Goal: Task Accomplishment & Management: Manage account settings

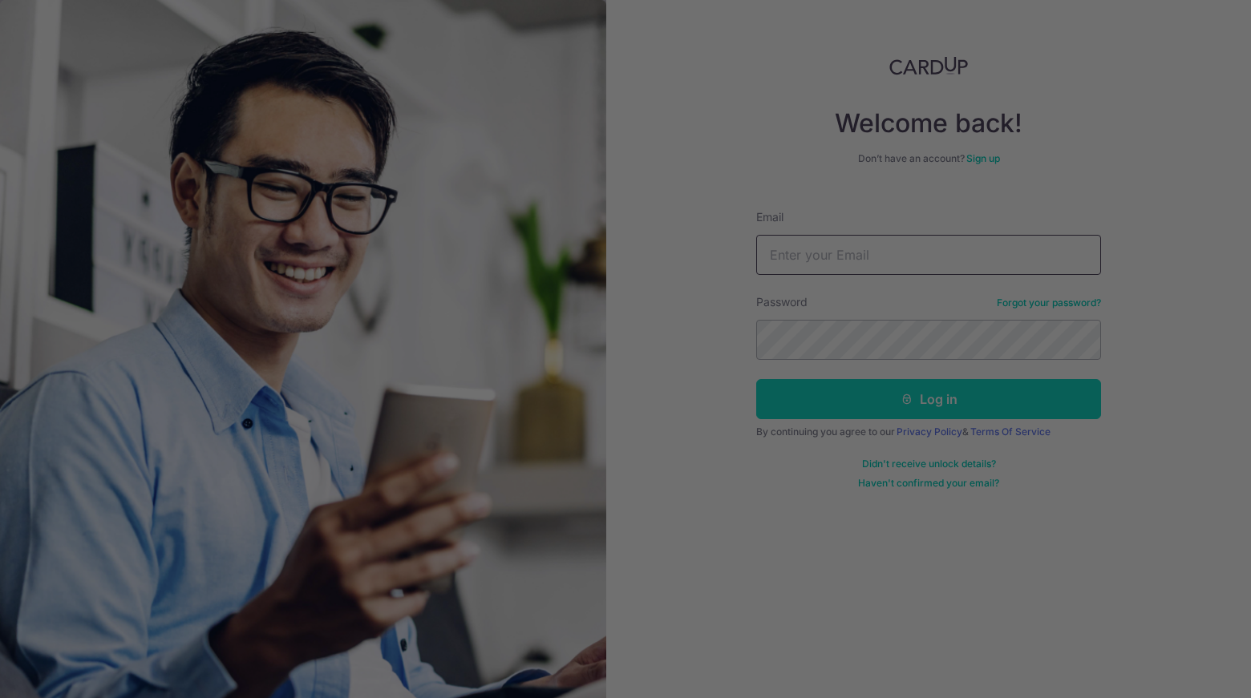
type input "Gonkkong@gmail.com"
click at [993, 414] on div at bounding box center [631, 353] width 1263 height 706
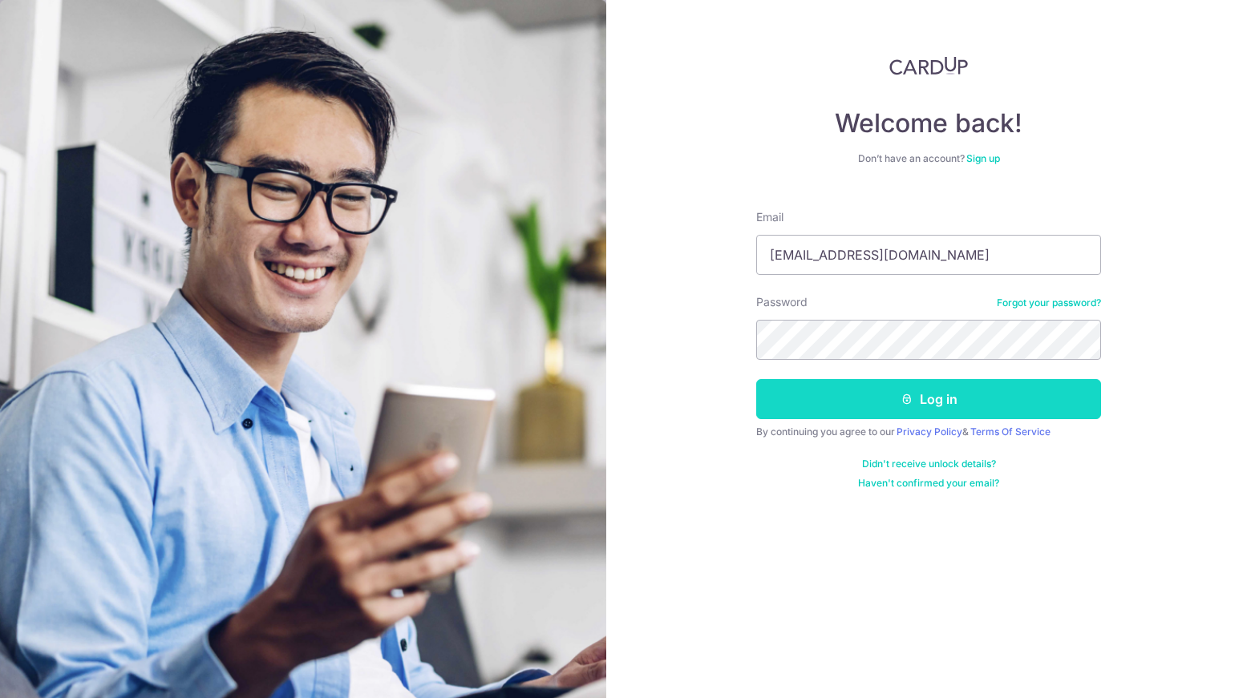
click at [933, 402] on button "Log in" at bounding box center [928, 399] width 345 height 40
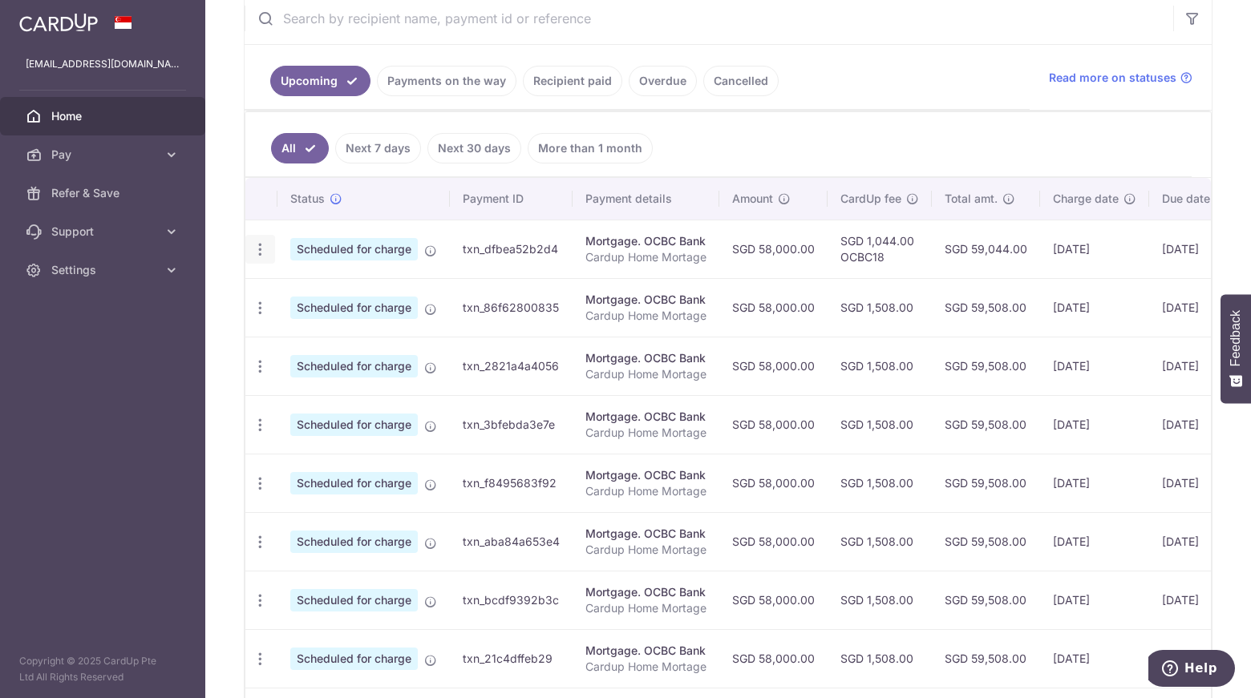
click at [260, 252] on icon "button" at bounding box center [260, 249] width 17 height 17
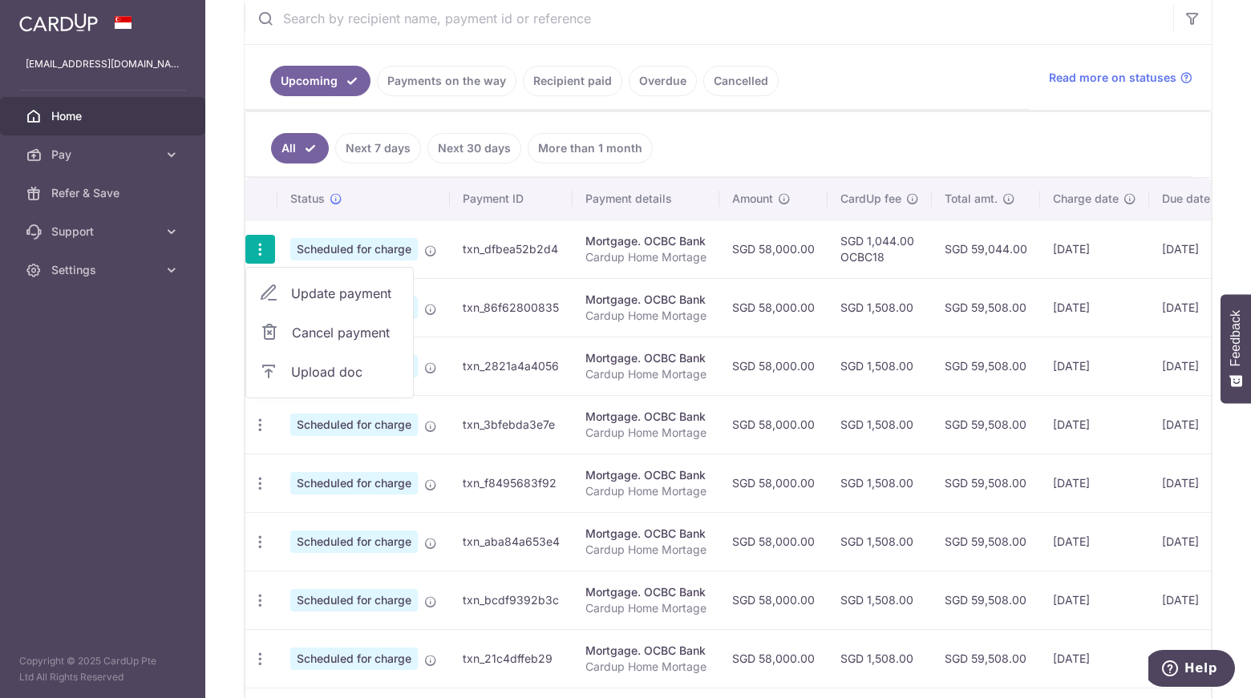
click at [305, 285] on span "Update payment" at bounding box center [345, 293] width 109 height 19
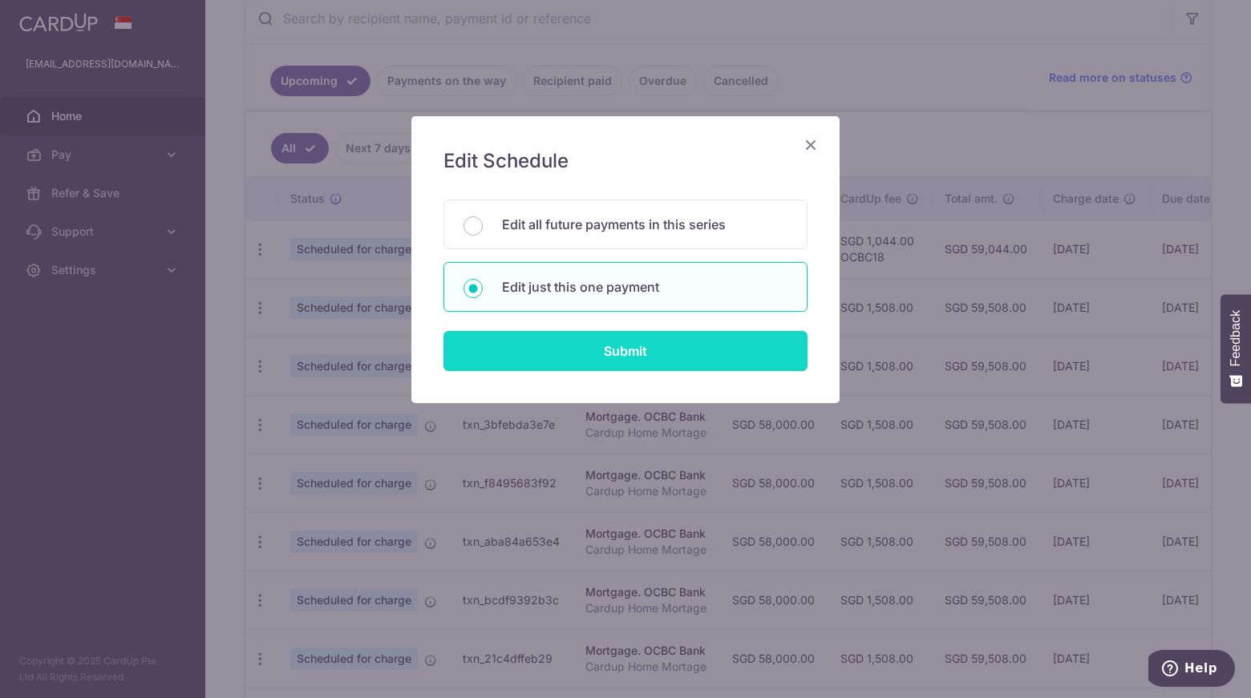
click at [608, 342] on input "Submit" at bounding box center [625, 351] width 364 height 40
radio input "true"
type input "58,000.00"
type input "06/10/2025"
type input "Cardup Home Mortage"
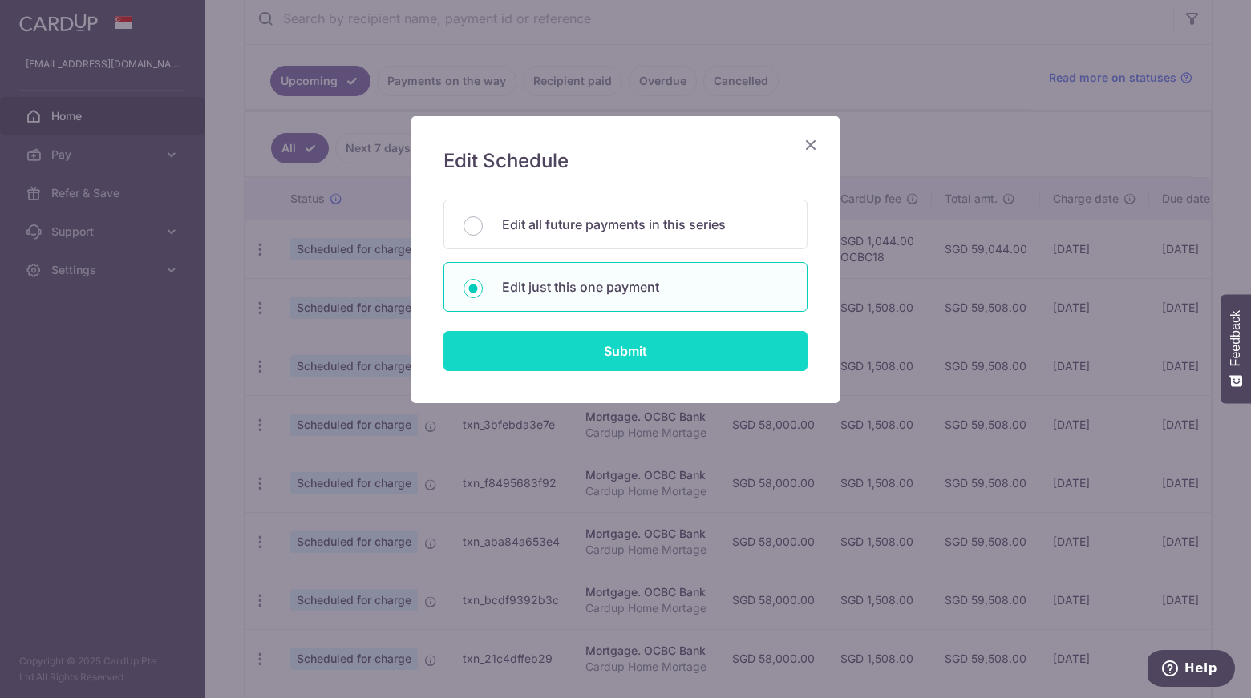
type input "OCBC18"
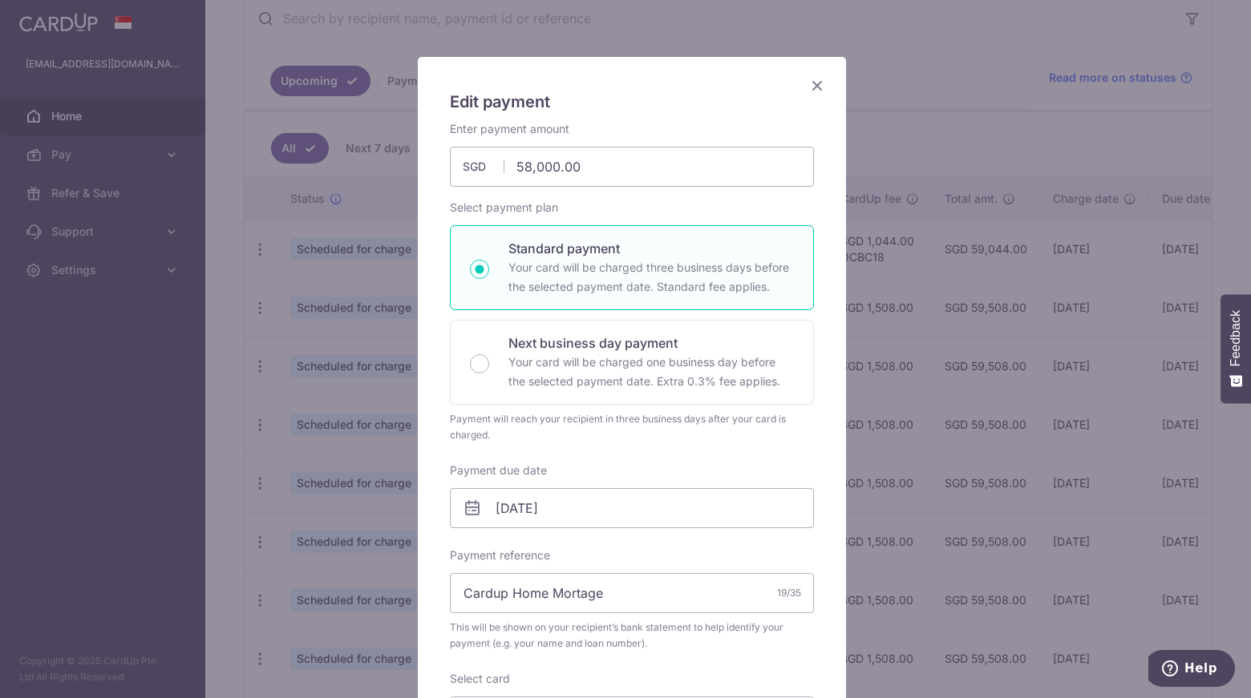
scroll to position [30, 0]
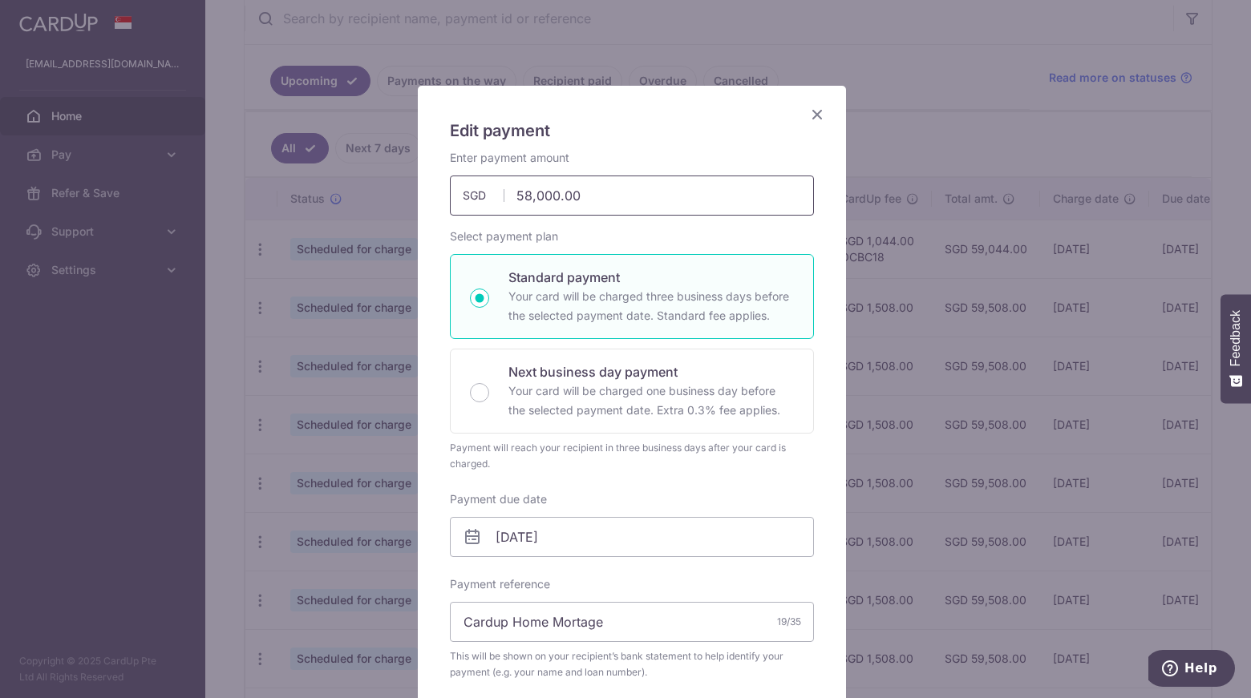
click at [522, 195] on input "58,000.00" at bounding box center [632, 196] width 364 height 40
type input "18,000.00"
click at [701, 143] on h5 "Edit payment" at bounding box center [632, 131] width 364 height 26
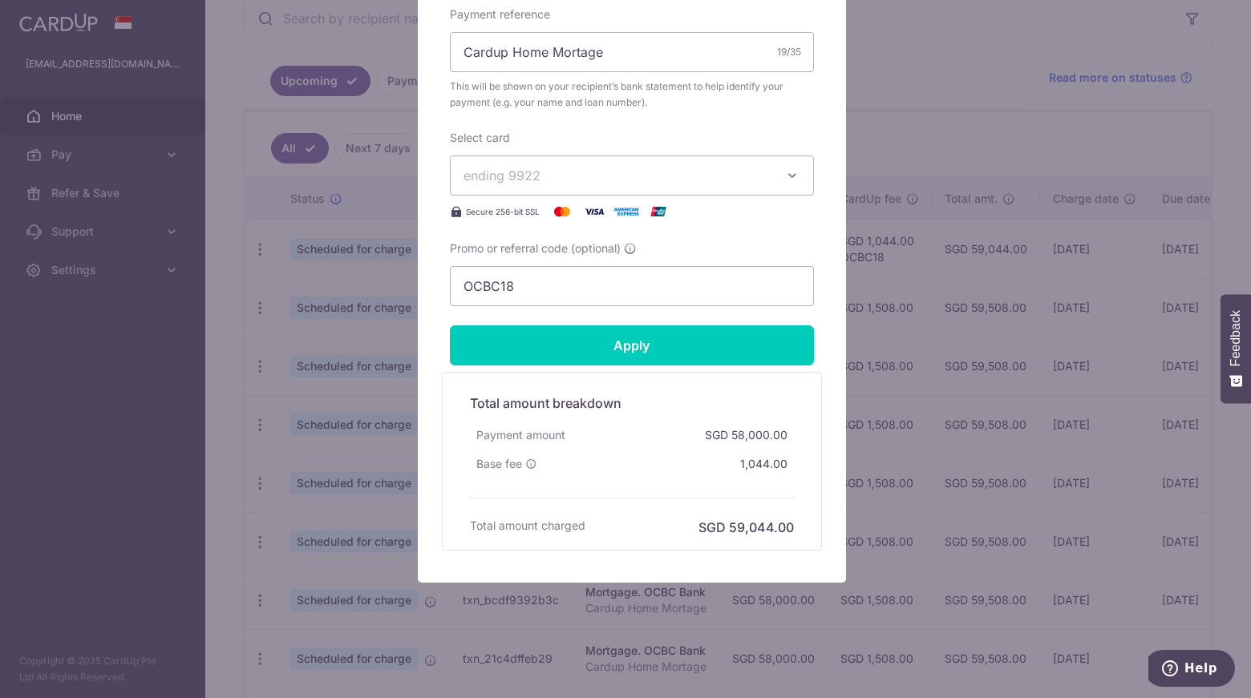
scroll to position [601, 0]
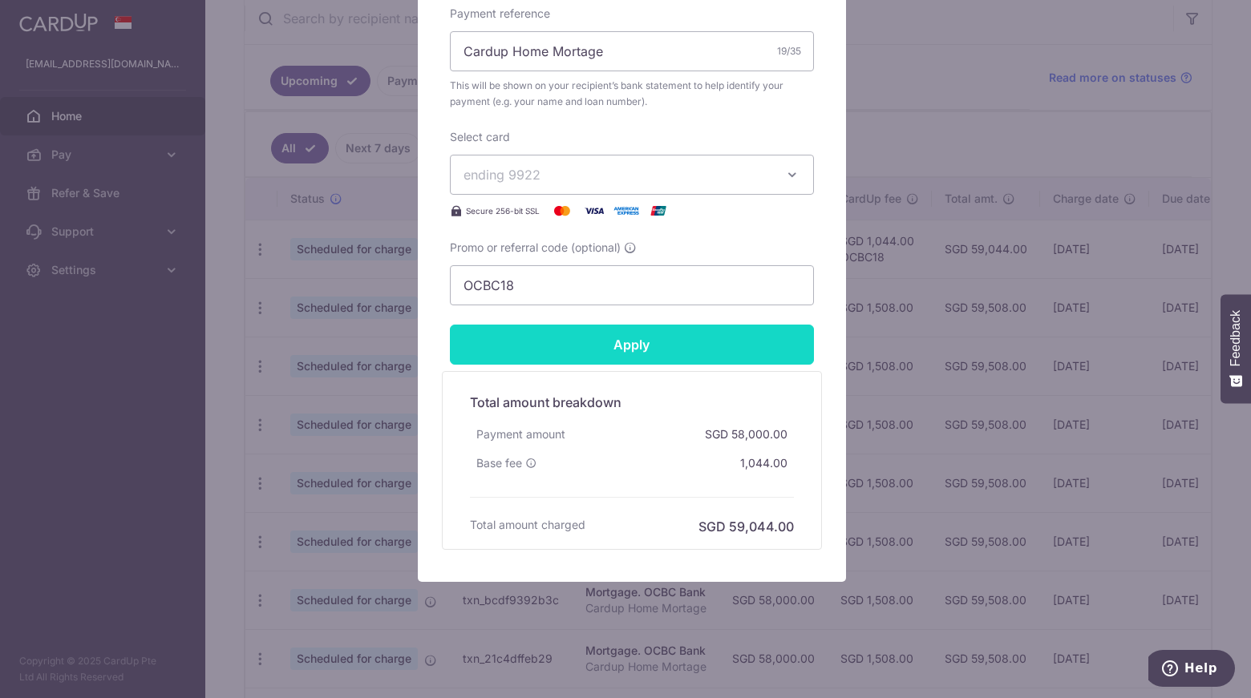
click at [600, 347] on input "Apply" at bounding box center [632, 345] width 364 height 40
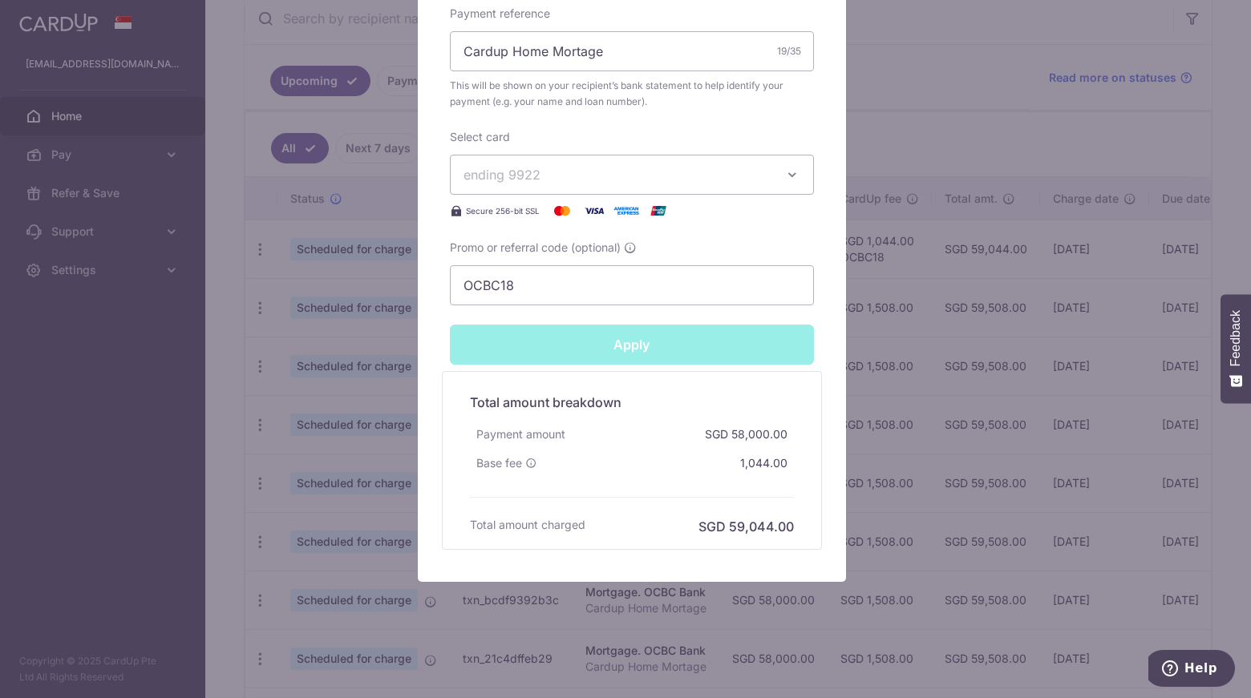
type input "Successfully Applied"
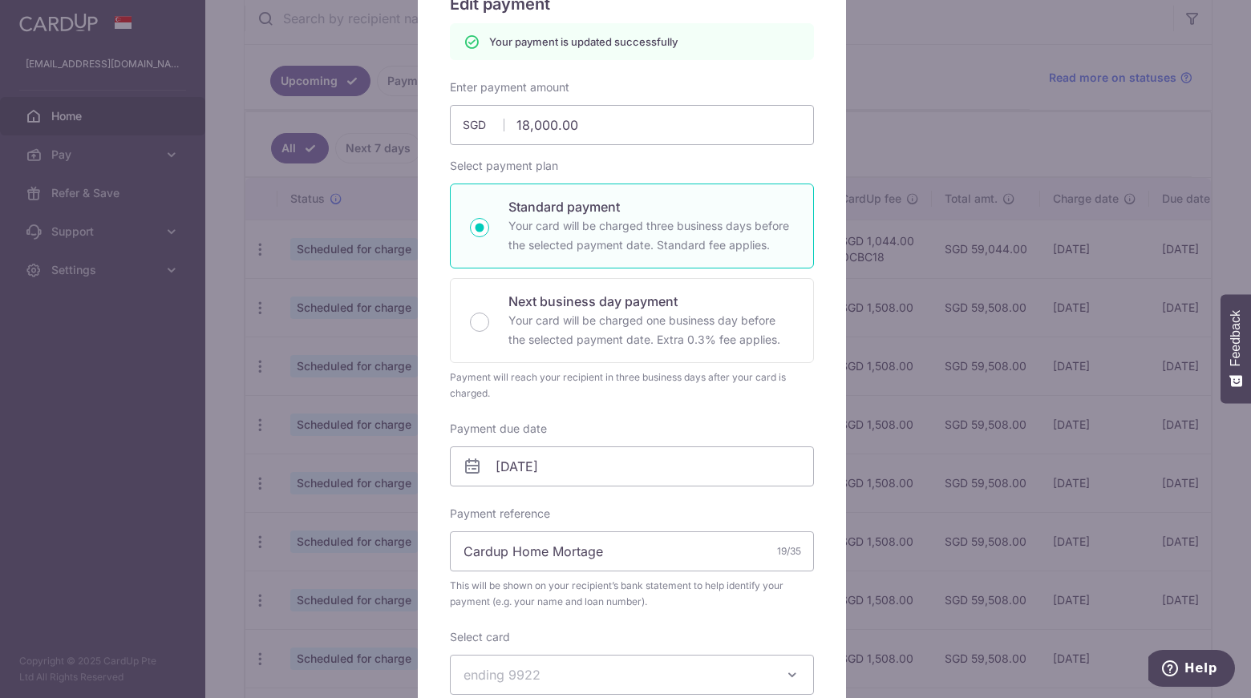
scroll to position [0, 0]
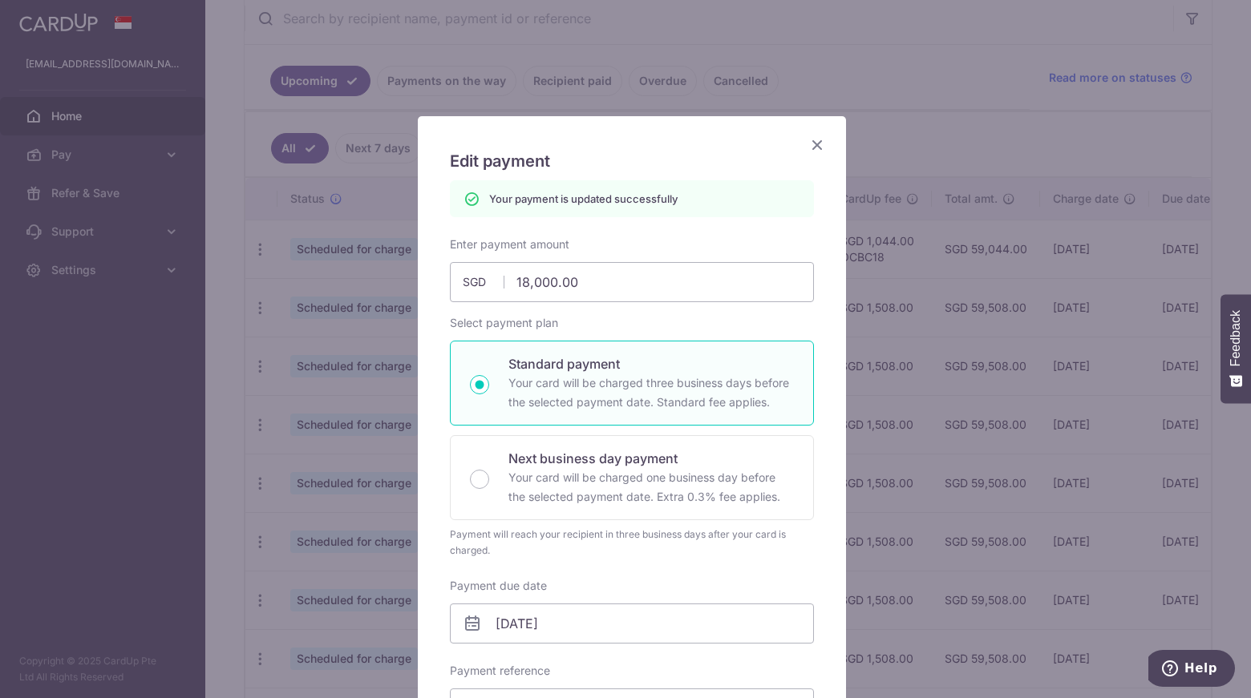
click at [807, 150] on icon "Close" at bounding box center [816, 145] width 19 height 20
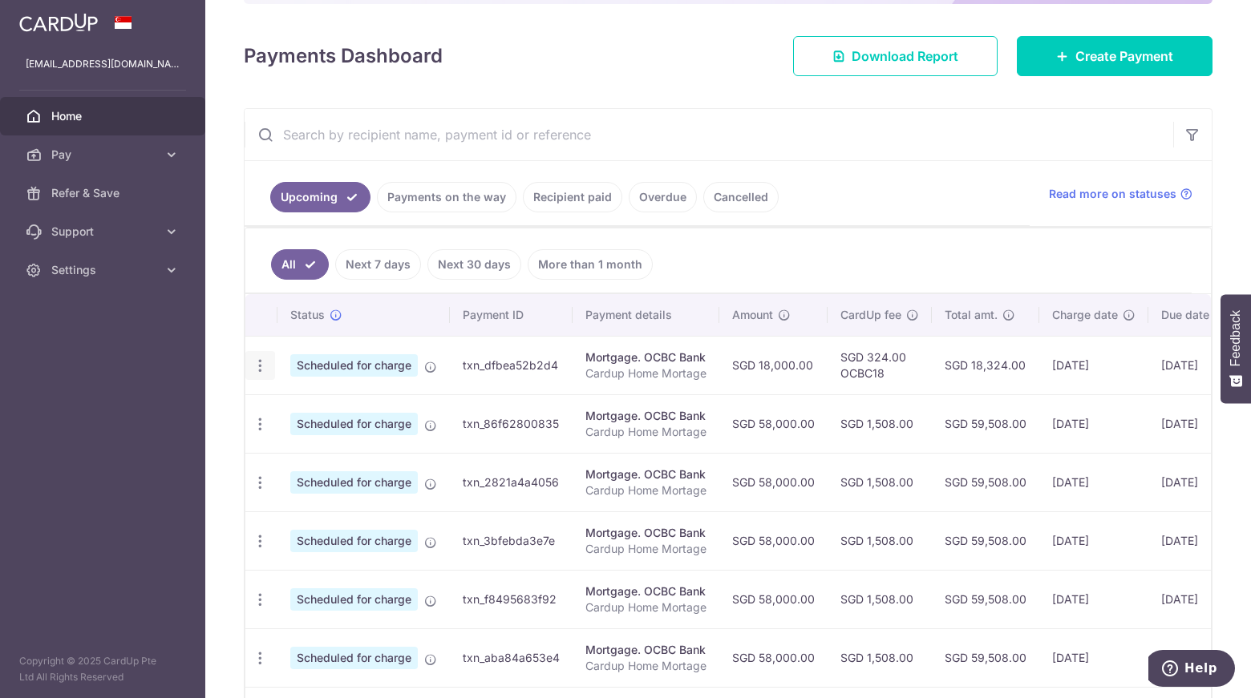
click at [255, 369] on icon "button" at bounding box center [260, 366] width 17 height 17
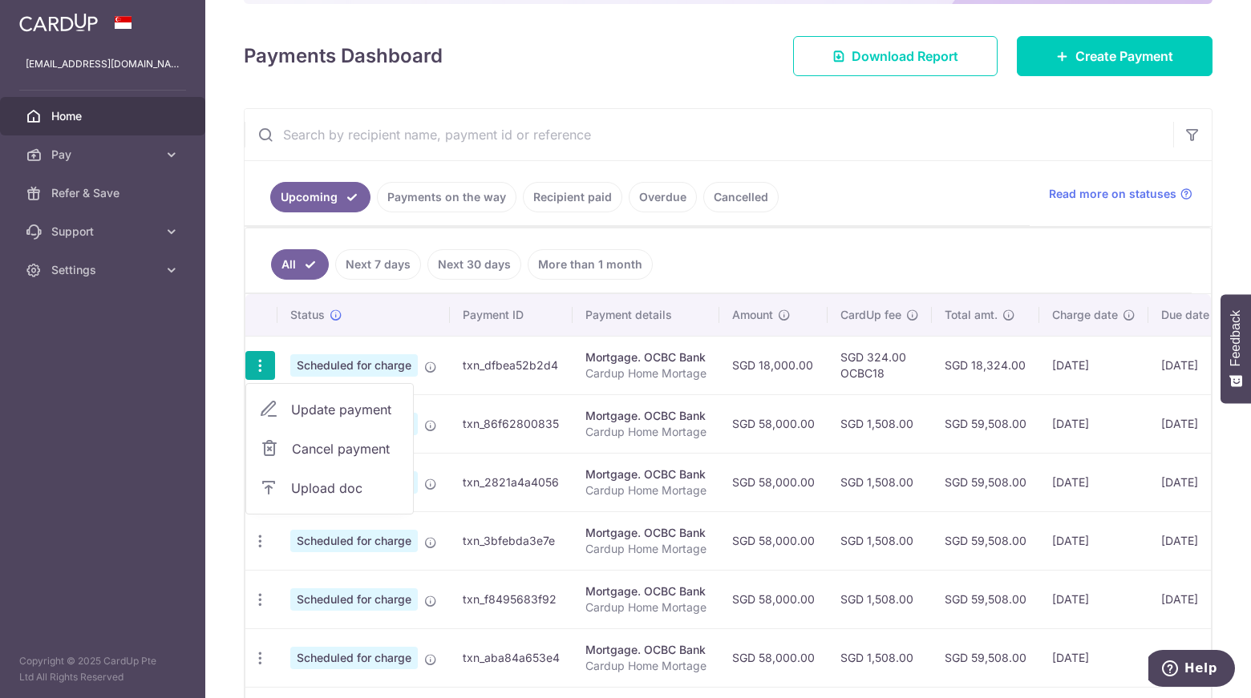
click at [838, 240] on ul "All Next 7 days Next 30 days More than 1 month" at bounding box center [718, 260] width 946 height 65
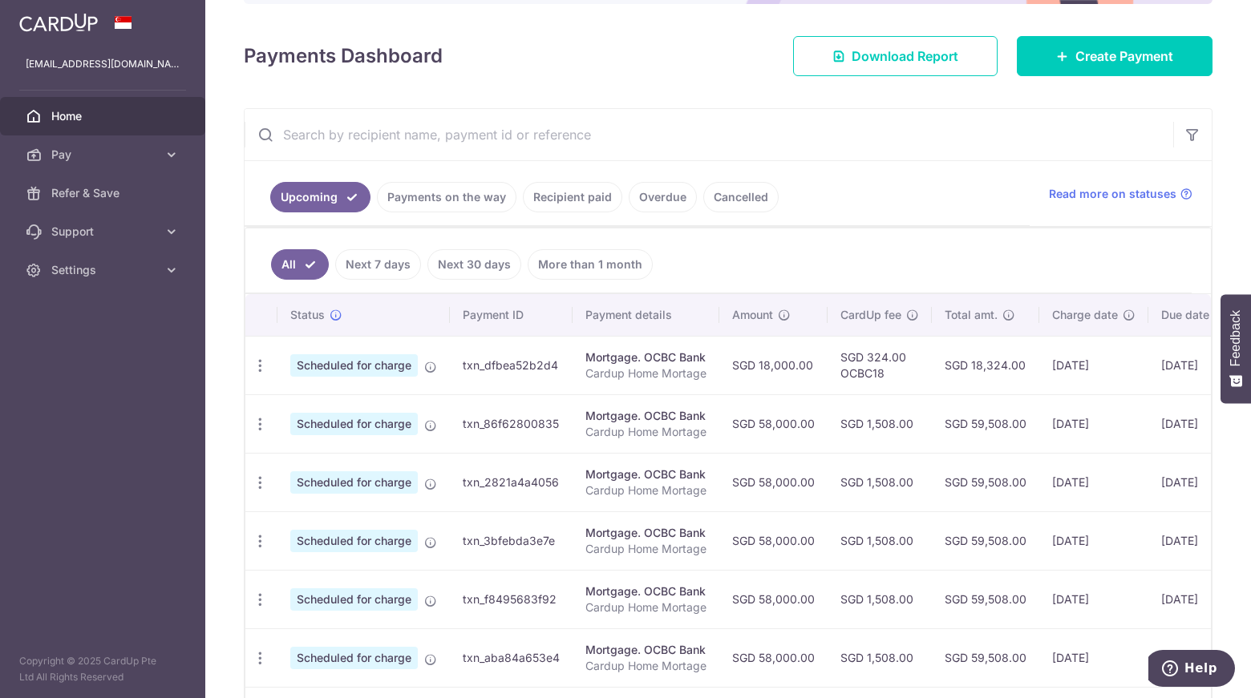
scroll to position [0, 2]
click at [346, 365] on span "Scheduled for charge" at bounding box center [352, 365] width 127 height 22
click at [256, 370] on icon "button" at bounding box center [258, 366] width 17 height 17
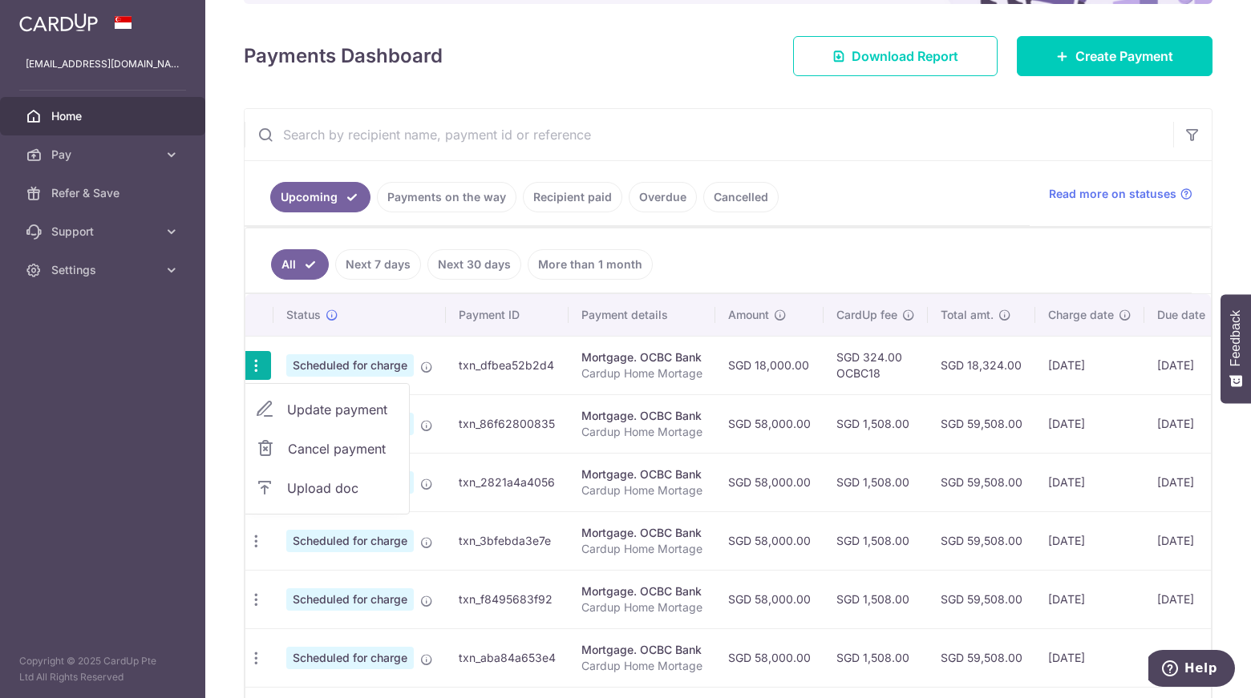
scroll to position [0, 0]
click at [644, 369] on p "Cardup Home Mortage" at bounding box center [645, 374] width 121 height 16
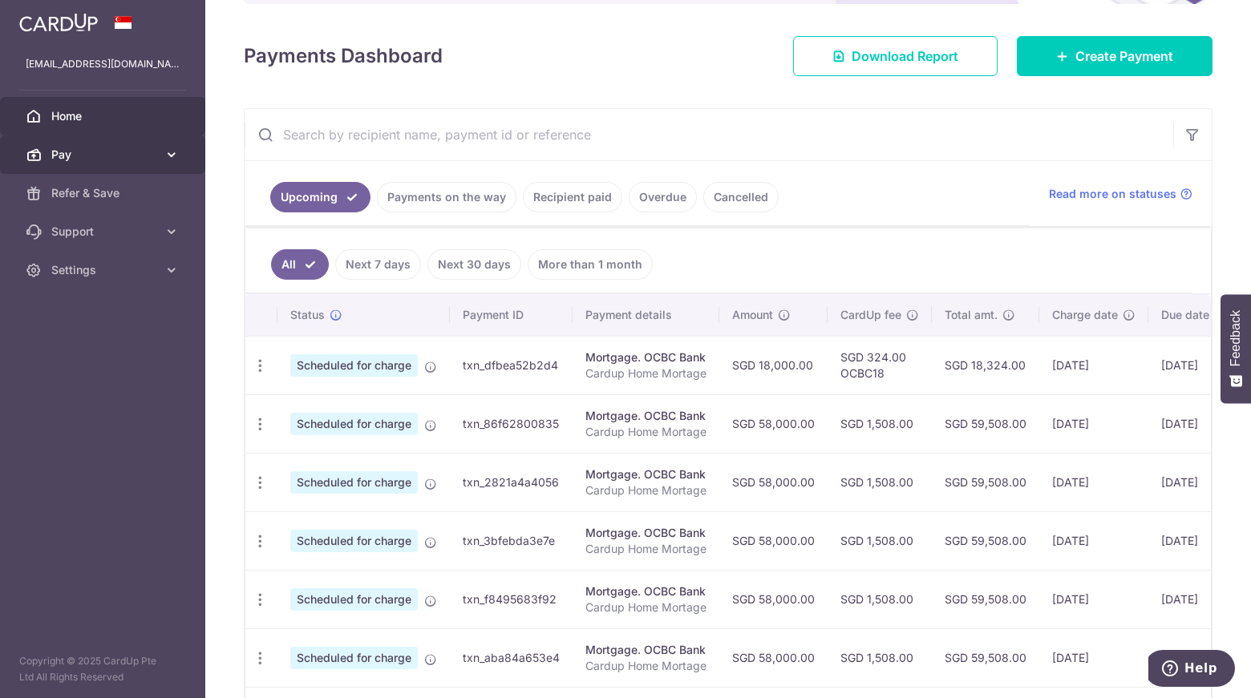
click at [192, 165] on link "Pay" at bounding box center [102, 154] width 205 height 38
click at [131, 528] on aside "gonkkong@gmail.com Home Pay Payments Recipients Cards Refer & Save Support FAQ …" at bounding box center [102, 349] width 205 height 698
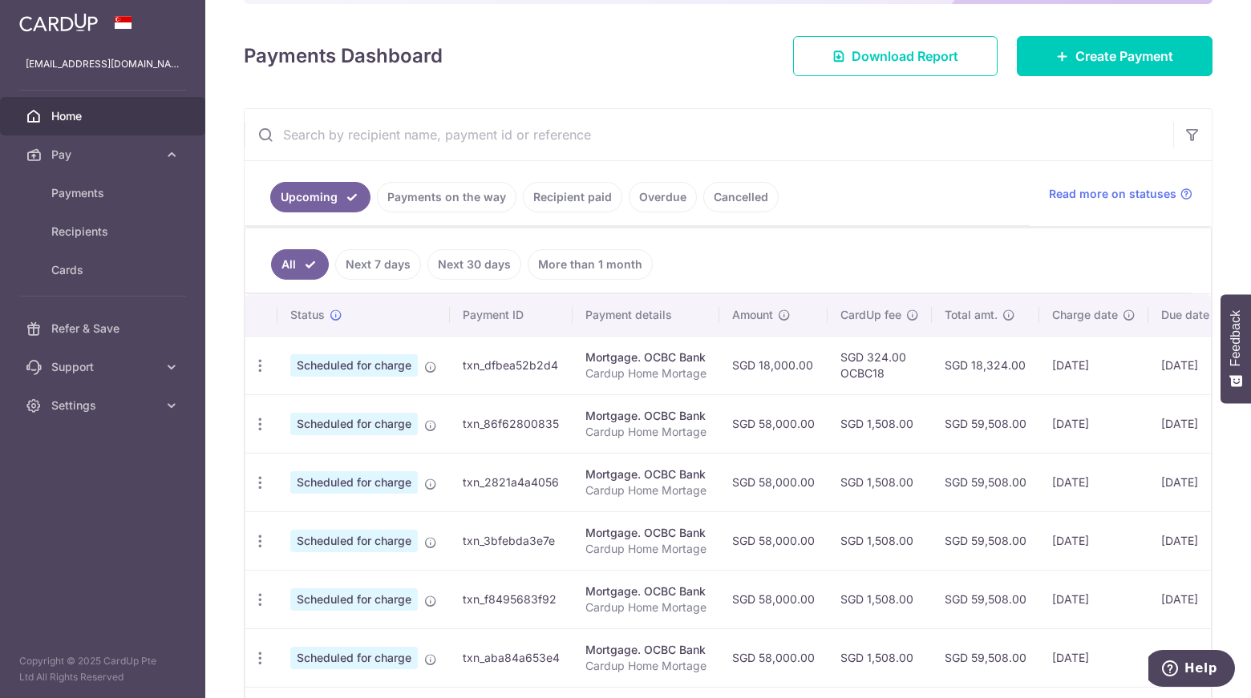
click at [643, 388] on td "Mortgage. OCBC Bank Cardup Home Mortage" at bounding box center [645, 365] width 147 height 59
click at [588, 349] on td "Mortgage. OCBC Bank Cardup Home Mortage" at bounding box center [645, 365] width 147 height 59
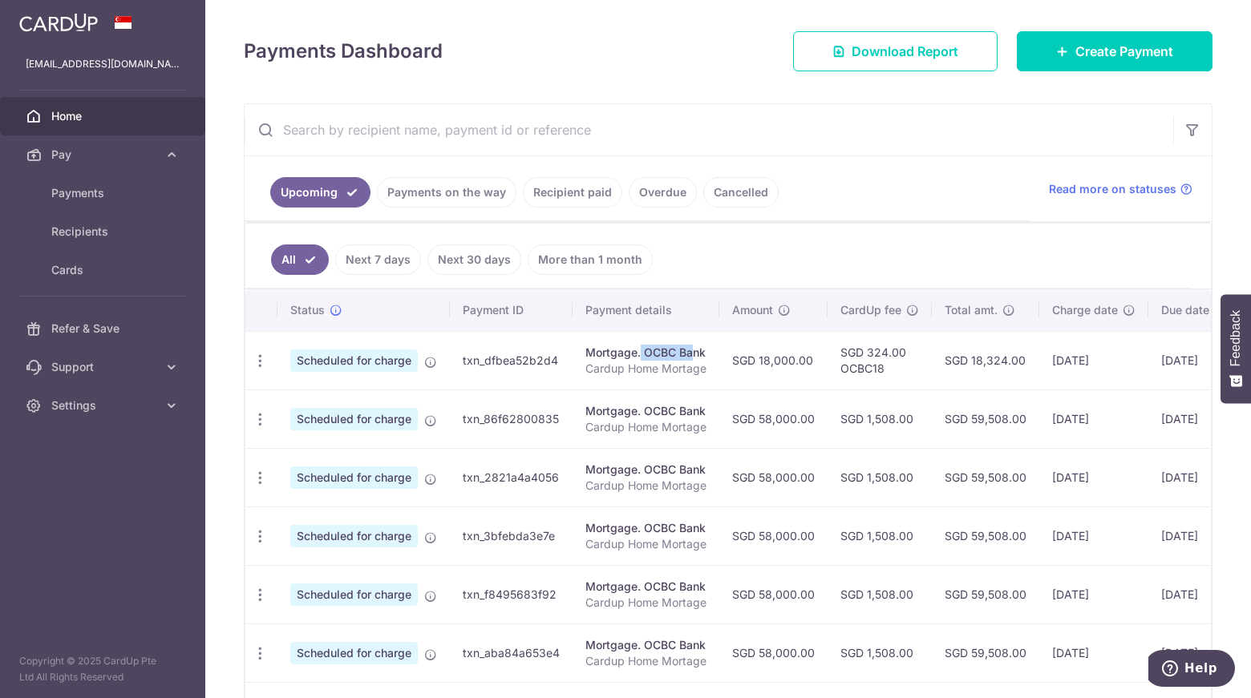
scroll to position [211, 0]
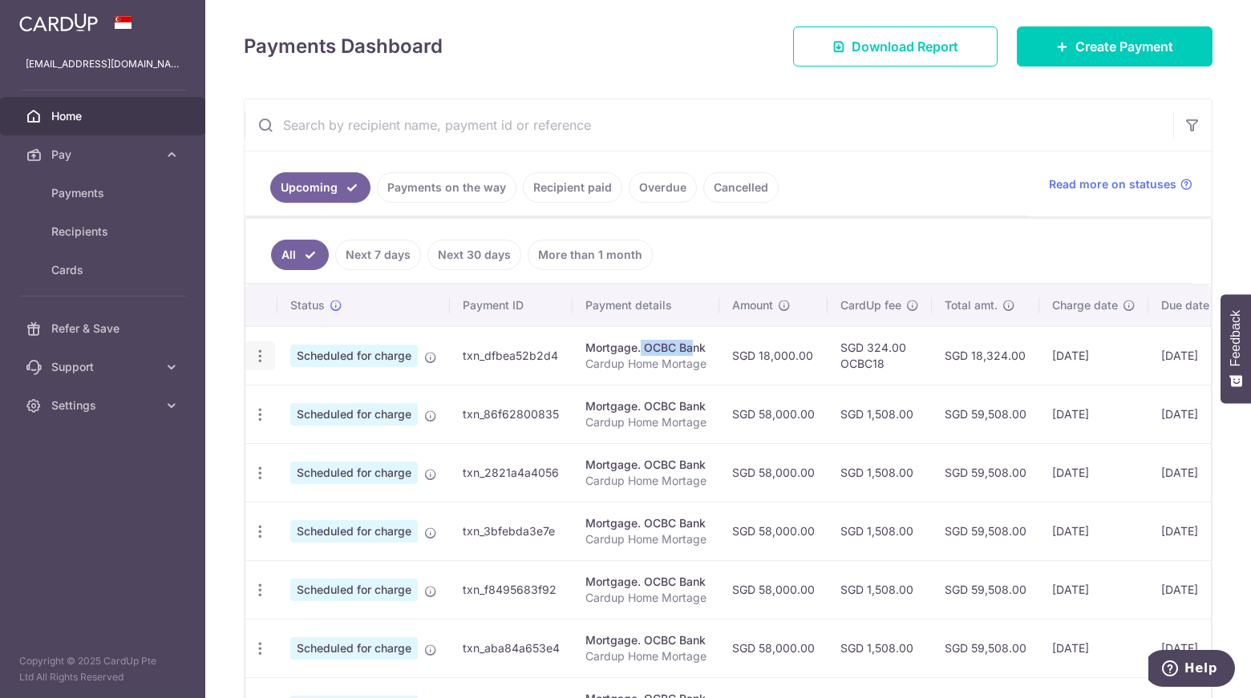
click at [266, 350] on icon "button" at bounding box center [260, 356] width 17 height 17
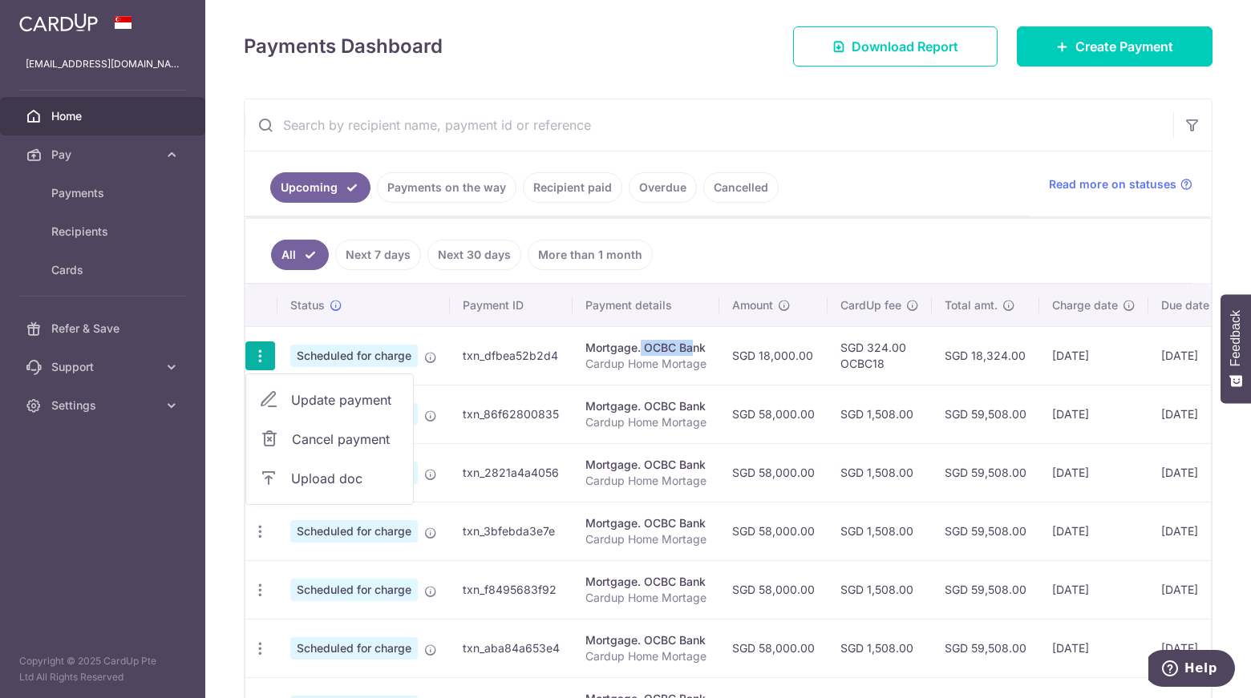
click at [322, 405] on span "Update payment" at bounding box center [345, 399] width 109 height 19
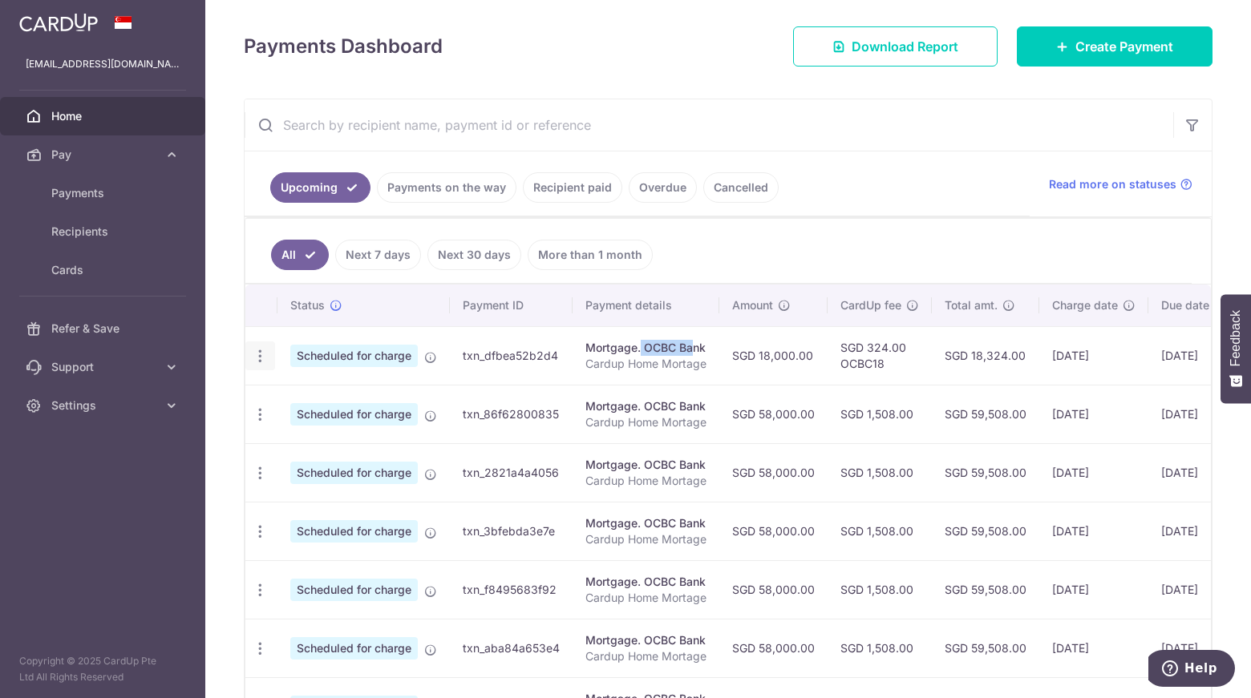
click at [261, 358] on icon "button" at bounding box center [260, 356] width 17 height 17
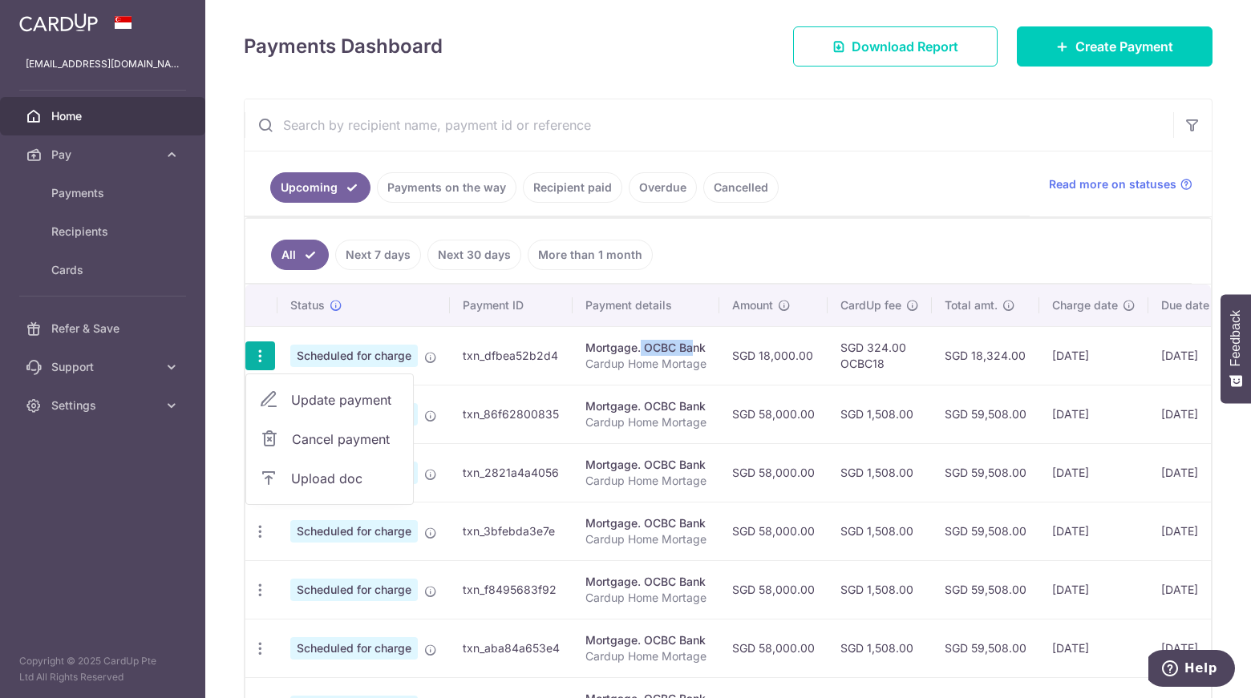
click at [313, 401] on span "Update payment" at bounding box center [345, 399] width 109 height 19
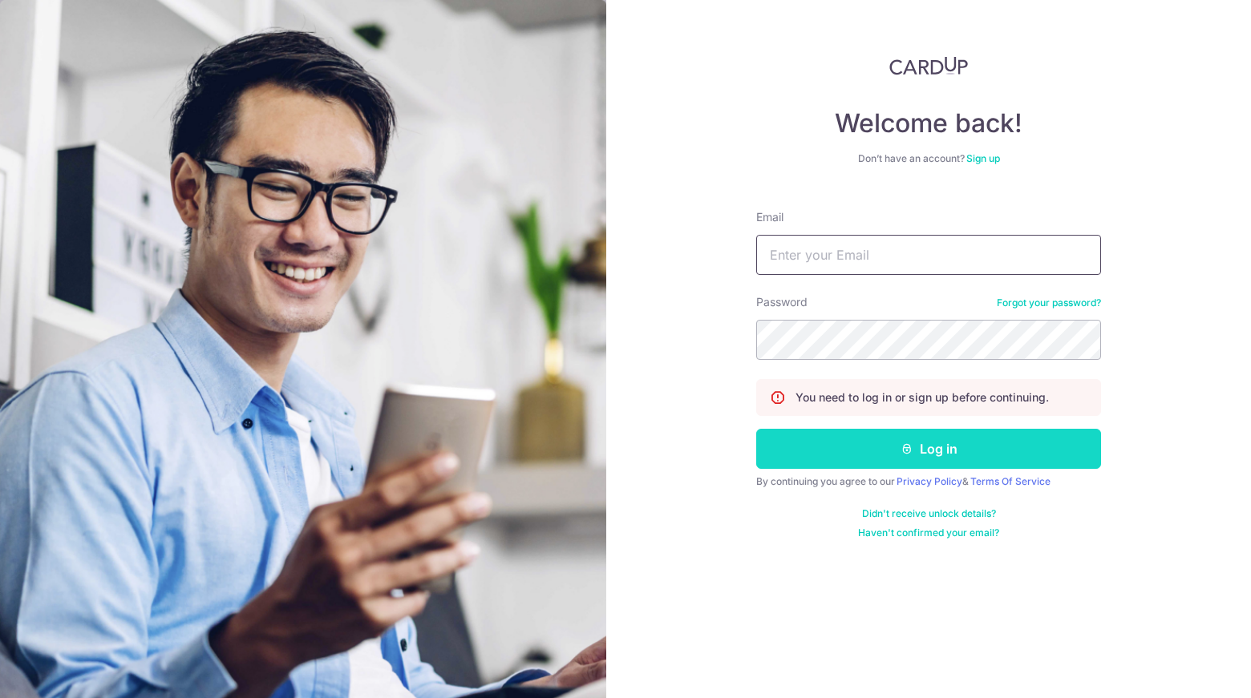
type input "Gonkkong@gmail.com"
click at [925, 455] on button "Log in" at bounding box center [928, 449] width 345 height 40
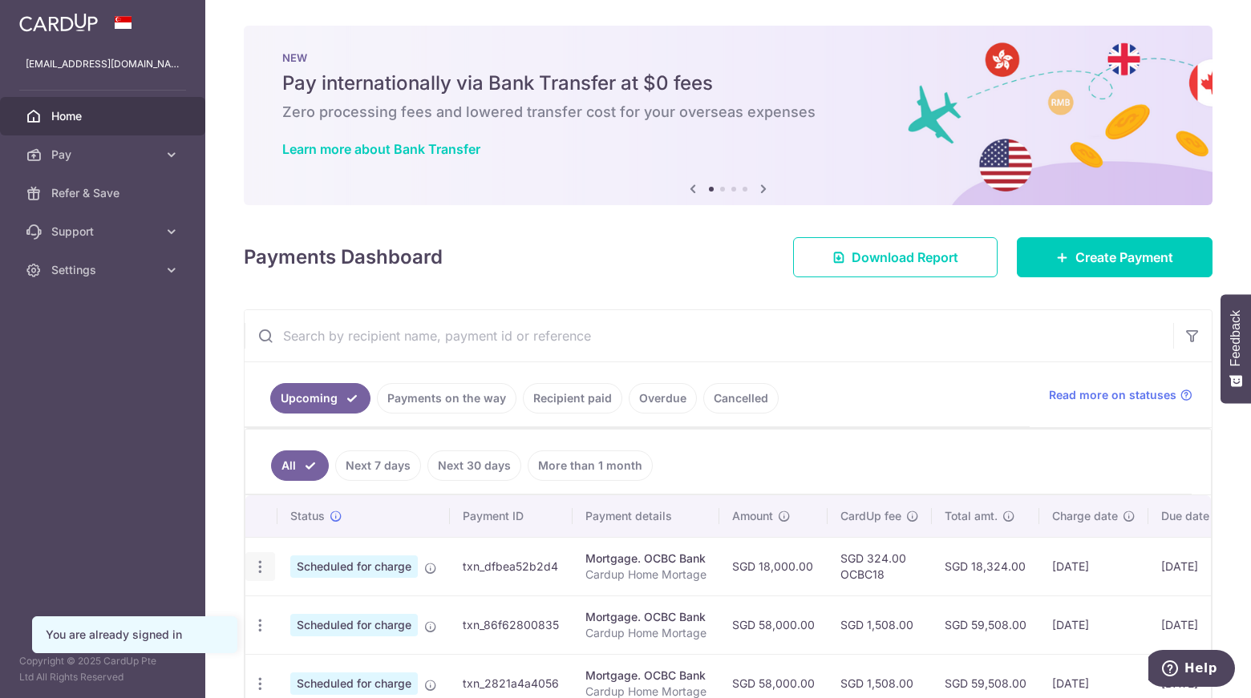
click at [265, 569] on icon "button" at bounding box center [260, 567] width 17 height 17
click at [356, 607] on span "Update payment" at bounding box center [345, 610] width 109 height 19
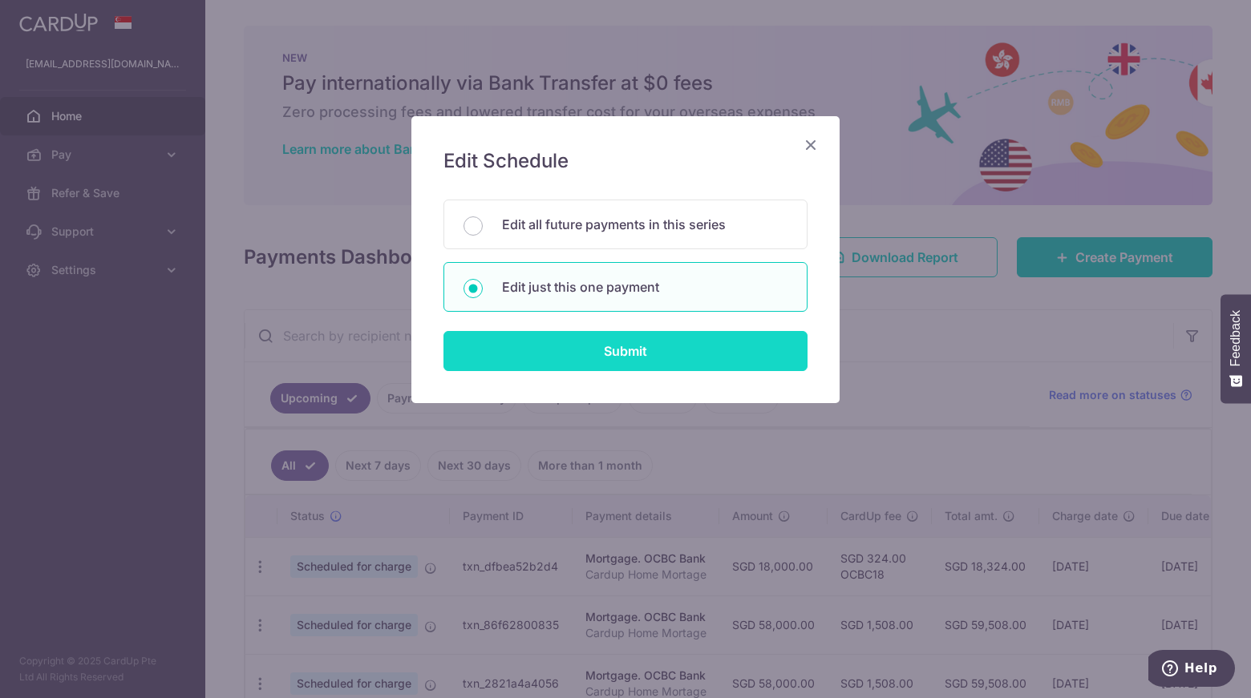
click at [585, 346] on input "Submit" at bounding box center [625, 351] width 364 height 40
radio input "true"
type input "18,000.00"
type input "[DATE]"
type input "Cardup Home Mortage"
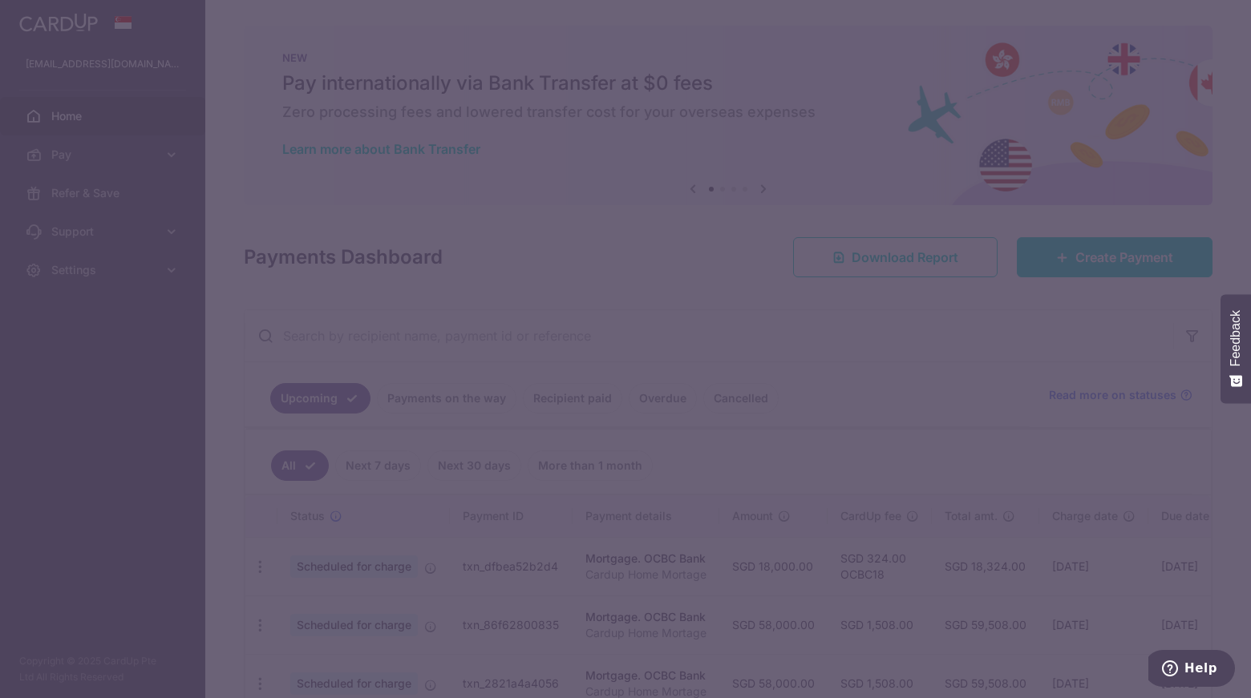
type input "OCBC18"
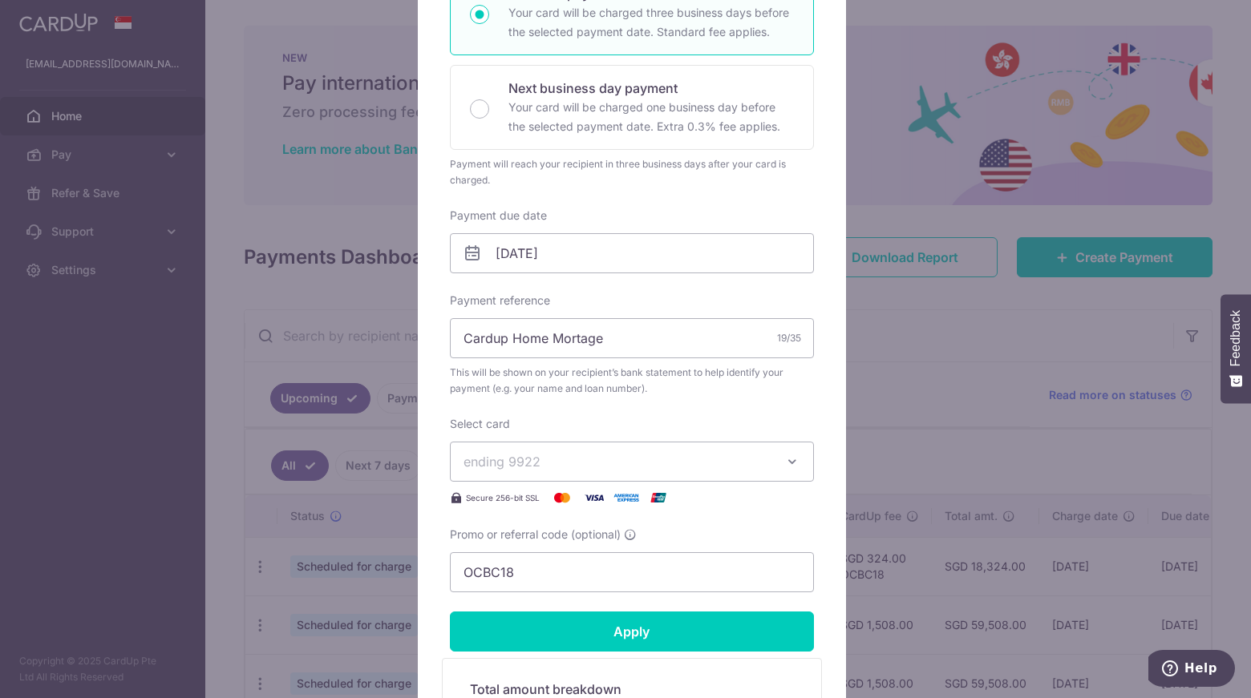
scroll to position [315, 0]
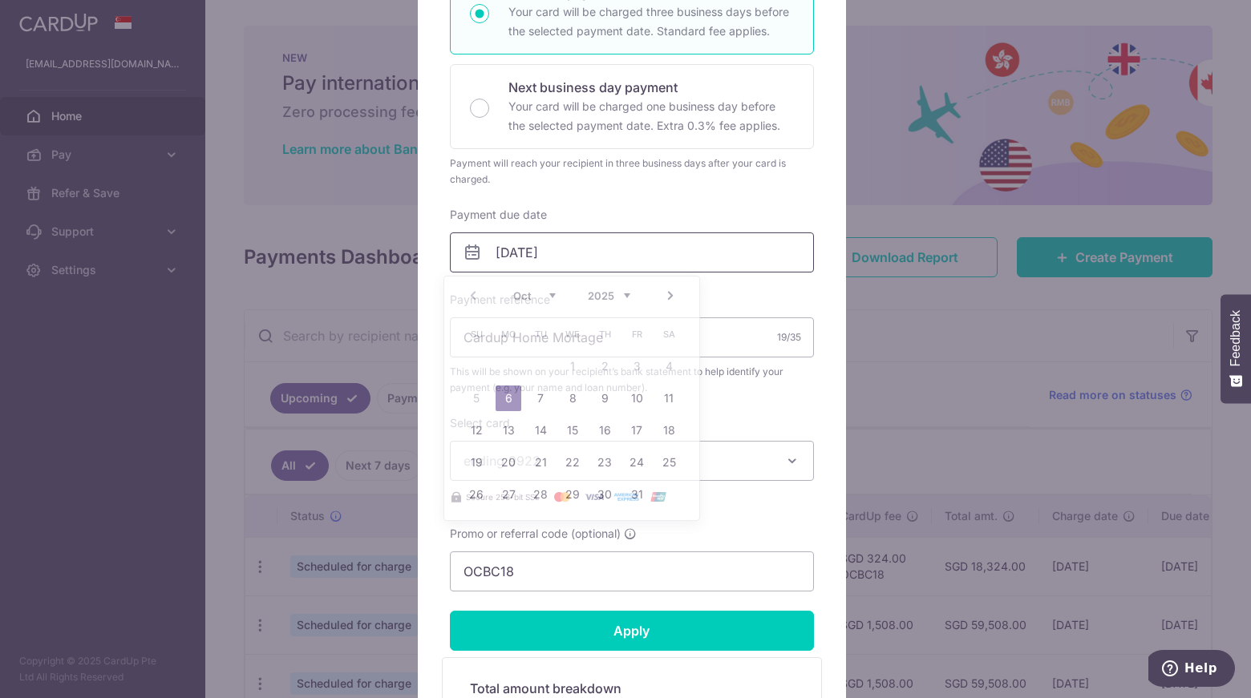
click at [595, 256] on input "06/10/2025" at bounding box center [632, 252] width 364 height 40
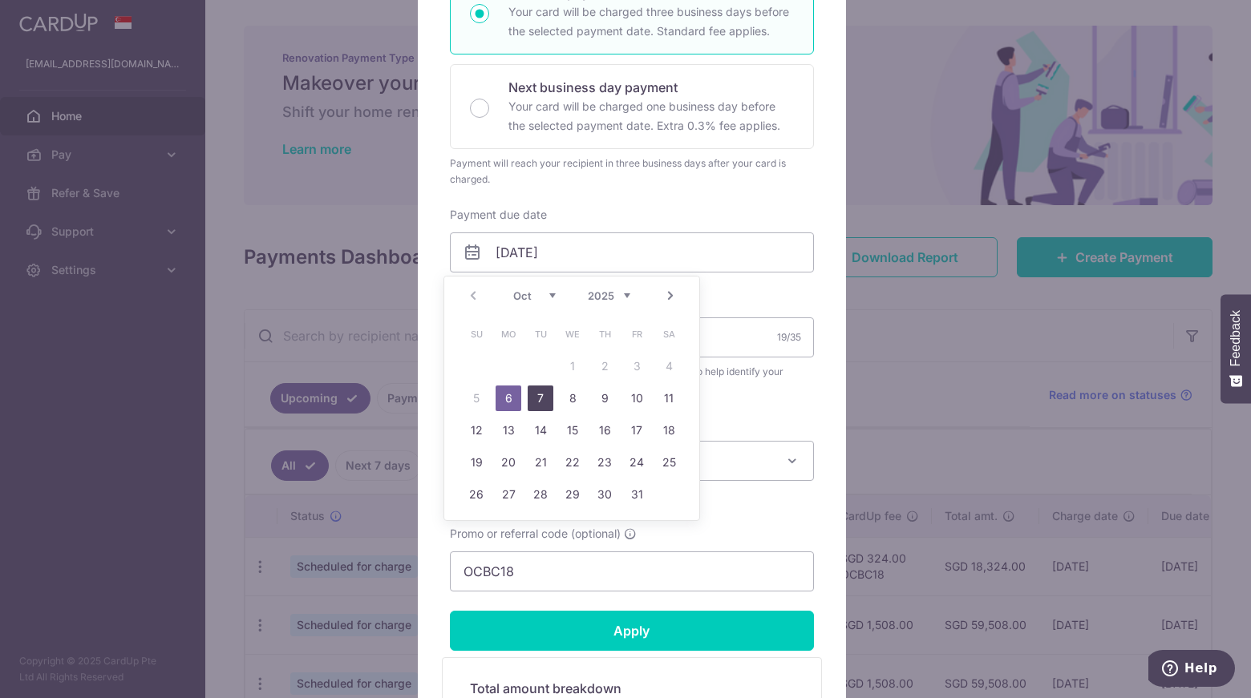
click at [543, 398] on link "7" at bounding box center [541, 399] width 26 height 26
type input "[DATE]"
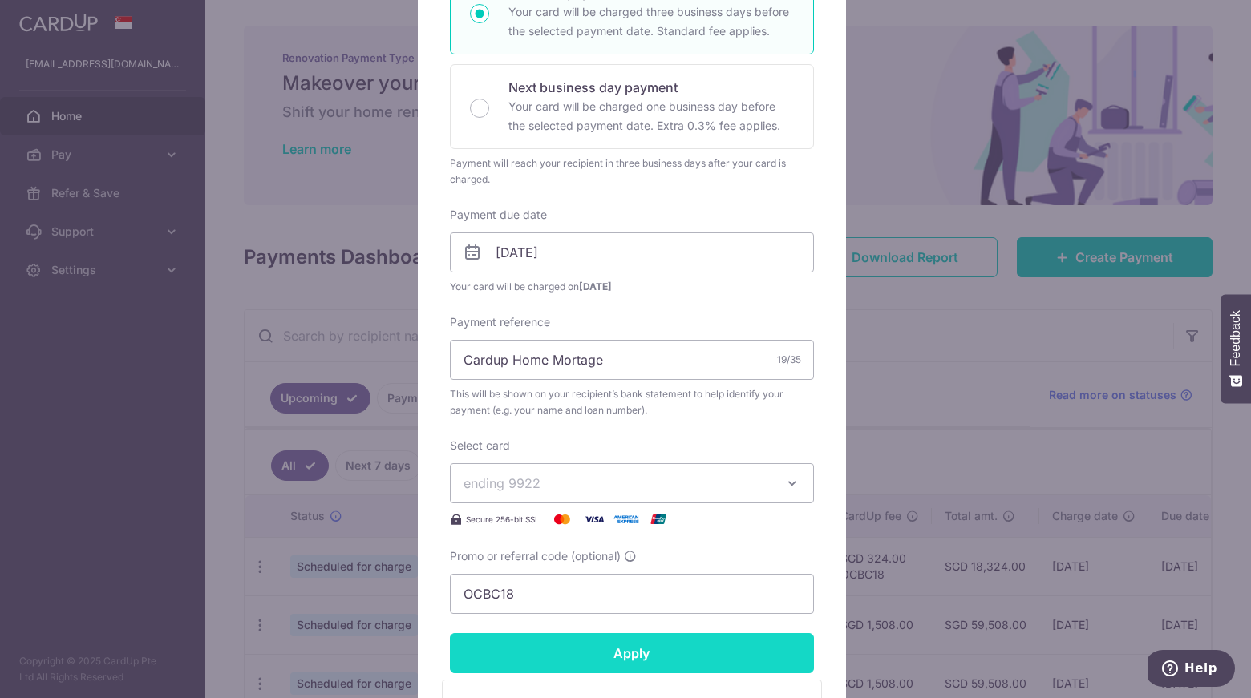
click at [603, 647] on input "Apply" at bounding box center [632, 653] width 364 height 40
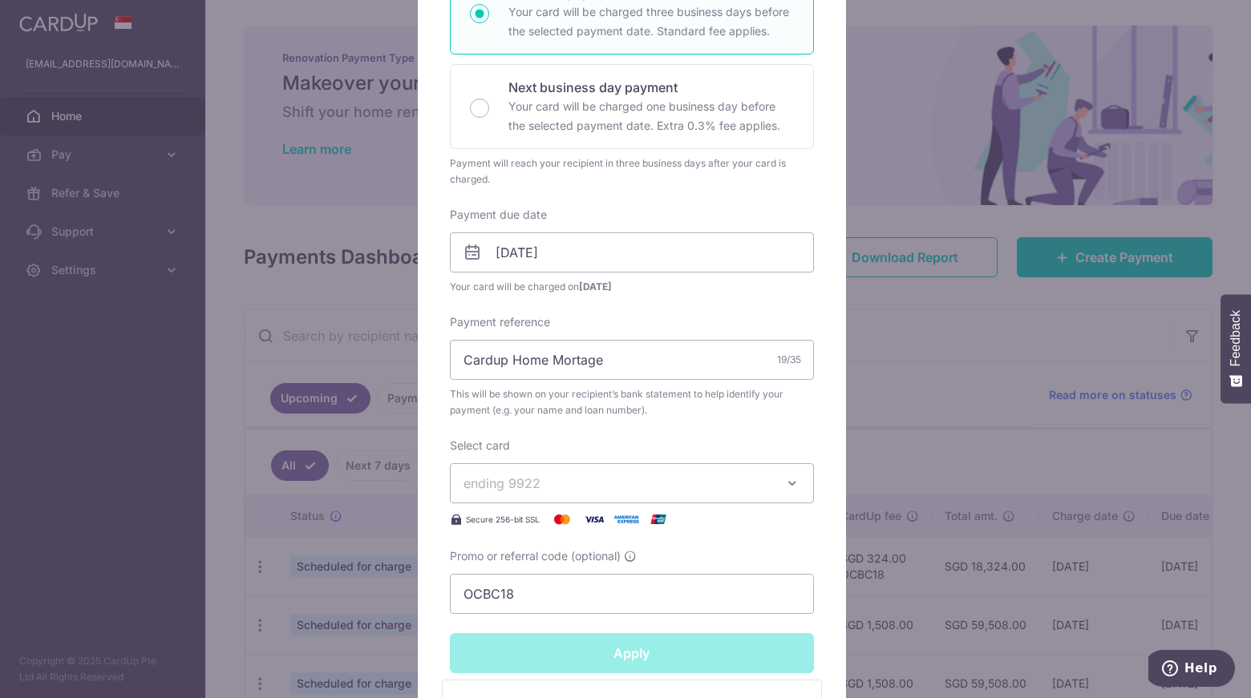
type input "Successfully Applied"
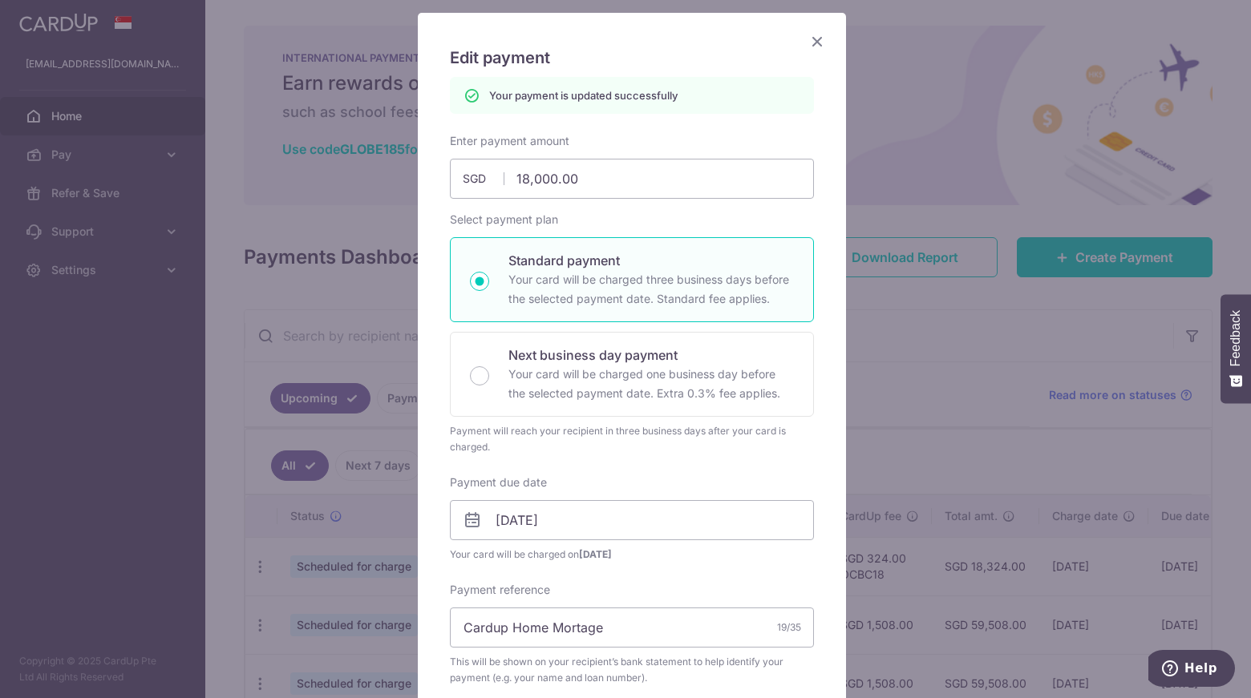
scroll to position [0, 0]
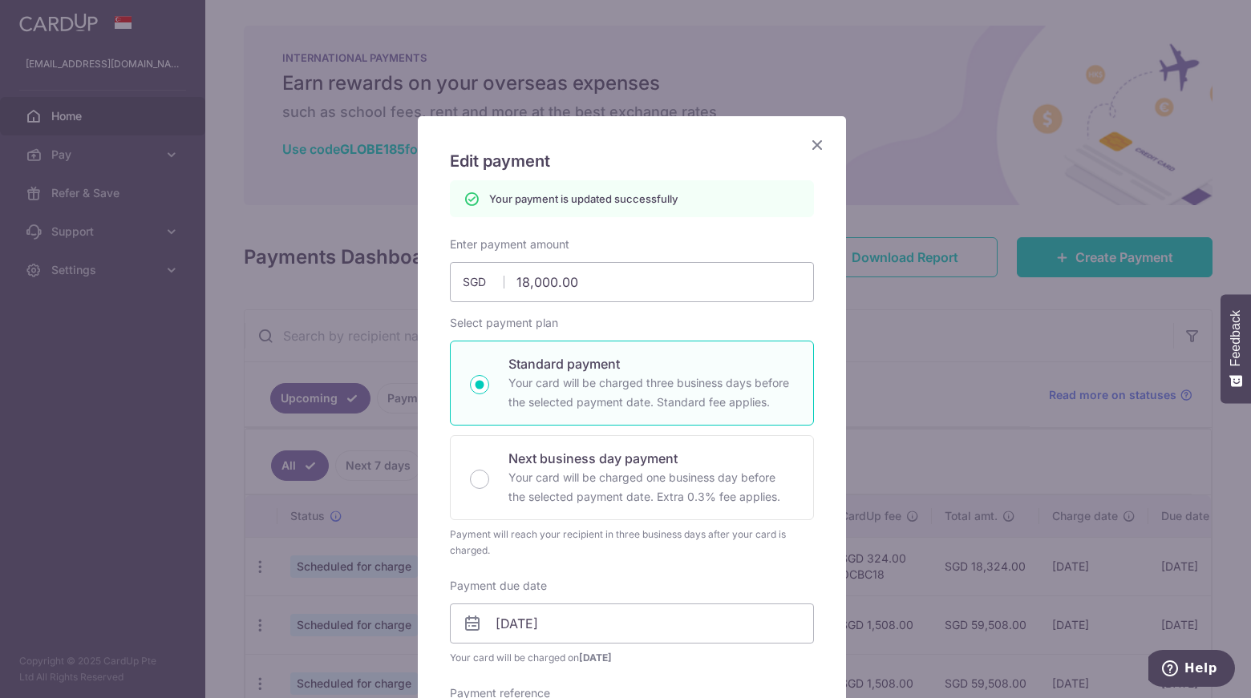
click at [811, 149] on icon "Close" at bounding box center [816, 145] width 19 height 20
